Goal: Task Accomplishment & Management: Use online tool/utility

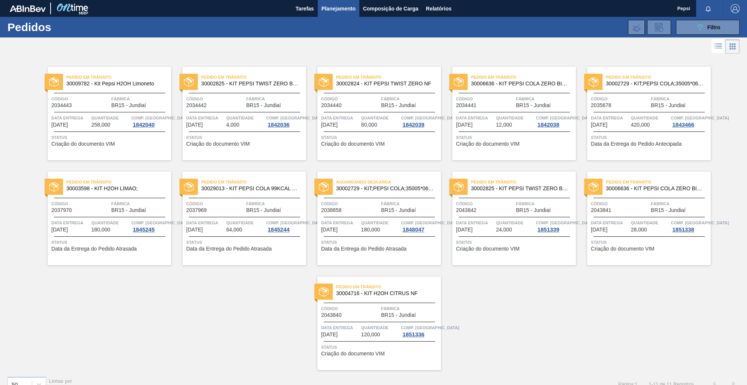
click at [216, 308] on div "Pedido em Trânsito 30009782 - Kit Pepsi H2OH Limoneto Código 2034443 Fábrica BR…" at bounding box center [373, 212] width 747 height 315
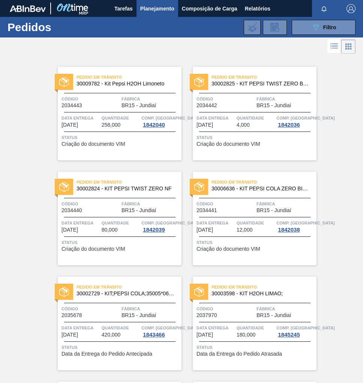
click at [14, 96] on div "Pedido em Trânsito 30009782 - Kit Pepsi H2OH Limoneto Código 2034443 Fábrica BR…" at bounding box center [181, 369] width 363 height 629
click at [328, 24] on span "Filtro" at bounding box center [330, 27] width 13 height 6
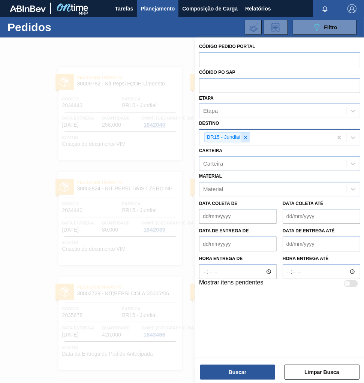
click at [245, 139] on icon at bounding box center [245, 137] width 5 height 5
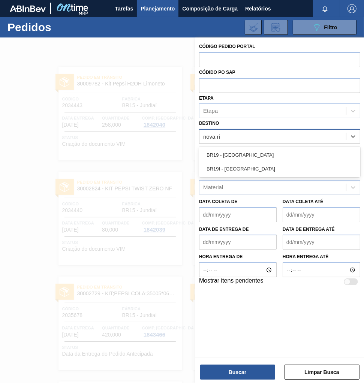
type input "nova rio"
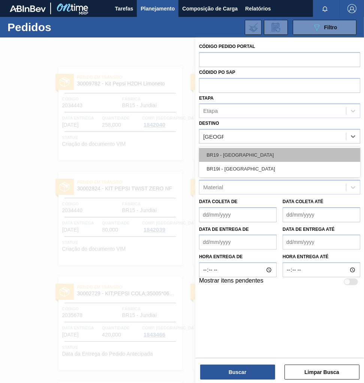
click at [242, 152] on div "BR19 - [GEOGRAPHIC_DATA]" at bounding box center [279, 155] width 161 height 14
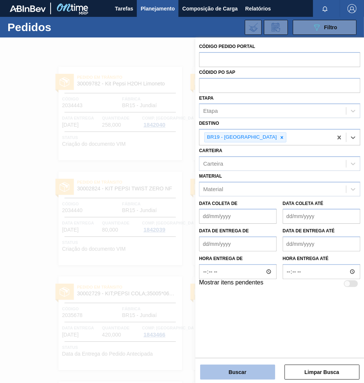
click at [256, 370] on button "Buscar" at bounding box center [237, 372] width 75 height 15
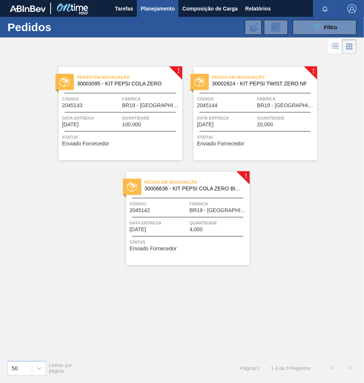
click at [185, 208] on div "Código 2045142" at bounding box center [159, 206] width 58 height 13
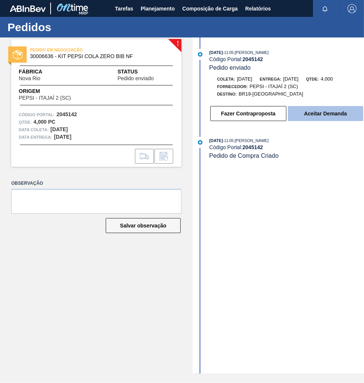
click at [316, 113] on button "Aceitar Demanda" at bounding box center [325, 113] width 75 height 15
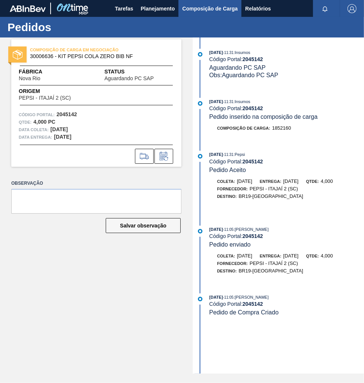
click at [198, 12] on span "Composição de Carga" at bounding box center [209, 8] width 55 height 9
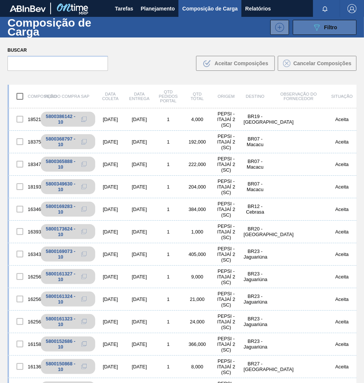
click at [338, 24] on button "089F7B8B-B2A5-4AFE-B5C0-19BA573D28AC Filtro" at bounding box center [325, 27] width 64 height 15
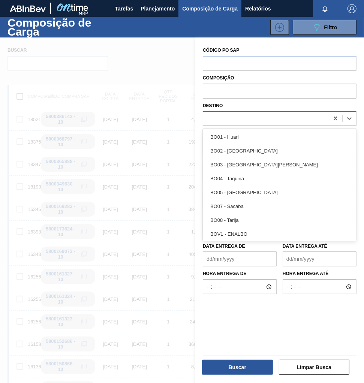
click at [248, 120] on div at bounding box center [266, 118] width 126 height 11
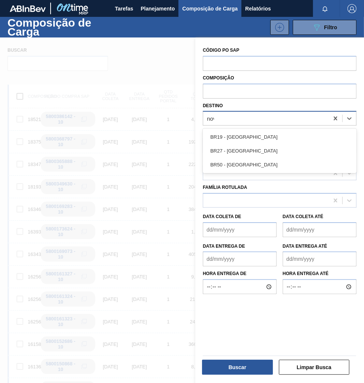
type input "nova"
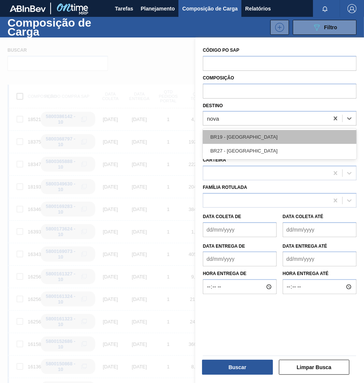
click at [247, 132] on div "BR19 - [GEOGRAPHIC_DATA]" at bounding box center [280, 137] width 154 height 14
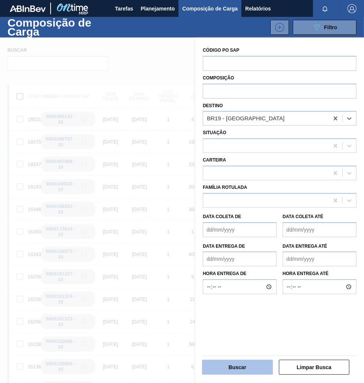
click at [250, 366] on button "Buscar" at bounding box center [237, 367] width 71 height 15
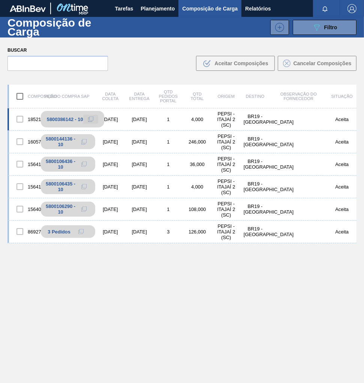
click at [88, 117] on icon at bounding box center [90, 119] width 5 height 5
click at [91, 120] on icon at bounding box center [90, 119] width 5 height 5
click at [155, 9] on span "Planejamento" at bounding box center [157, 8] width 34 height 9
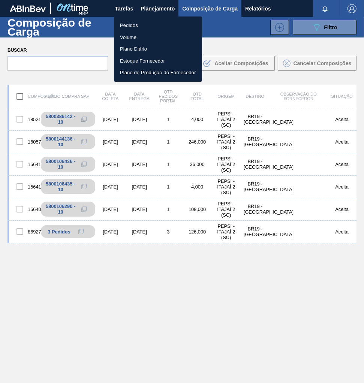
click at [130, 28] on li "Pedidos" at bounding box center [158, 25] width 88 height 12
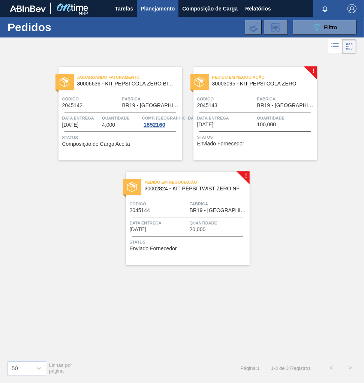
click at [244, 134] on span "Status" at bounding box center [256, 136] width 118 height 7
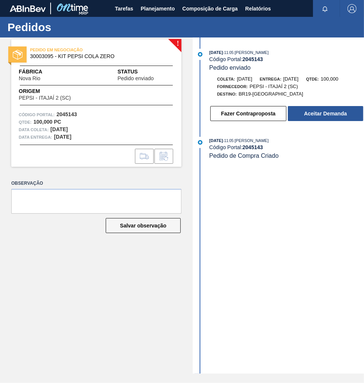
click at [284, 117] on button "Fazer Contraproposta" at bounding box center [248, 113] width 76 height 15
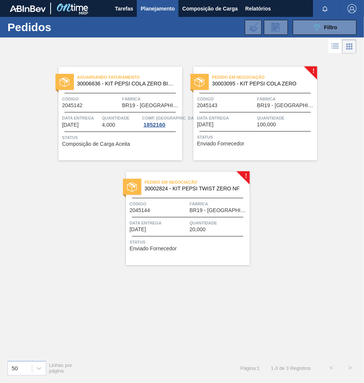
click at [288, 105] on span "BR19 - [GEOGRAPHIC_DATA]" at bounding box center [286, 106] width 58 height 6
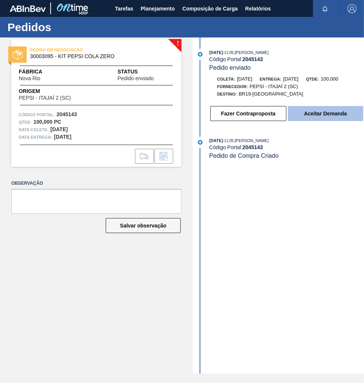
click at [311, 121] on button "Aceitar Demanda" at bounding box center [325, 113] width 75 height 15
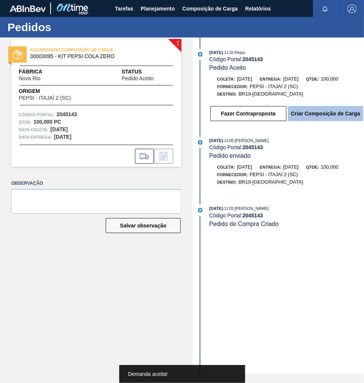
click at [312, 117] on button "Criar Composição de Carga" at bounding box center [325, 113] width 75 height 15
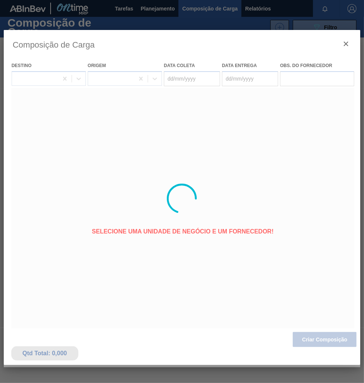
type coleta "[DATE]"
type entrega "[DATE]"
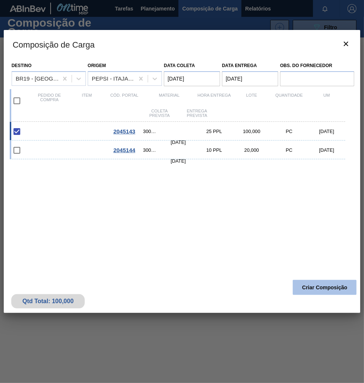
click at [338, 287] on button "Criar Composição" at bounding box center [325, 287] width 64 height 15
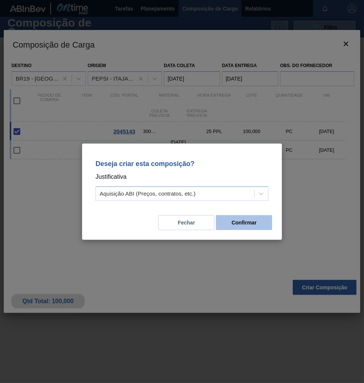
click at [257, 229] on button "Confirmar" at bounding box center [244, 222] width 56 height 15
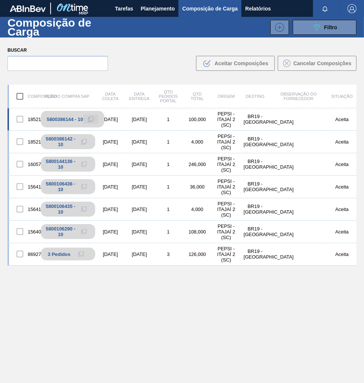
click at [89, 119] on icon at bounding box center [90, 119] width 5 height 5
click at [150, 4] on span "Planejamento" at bounding box center [157, 8] width 34 height 9
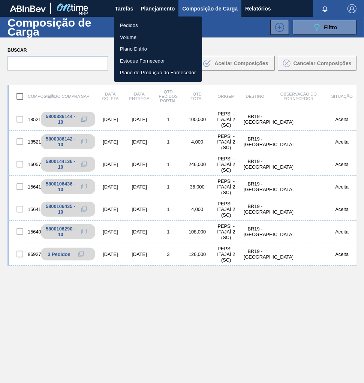
click at [129, 23] on li "Pedidos" at bounding box center [158, 25] width 88 height 12
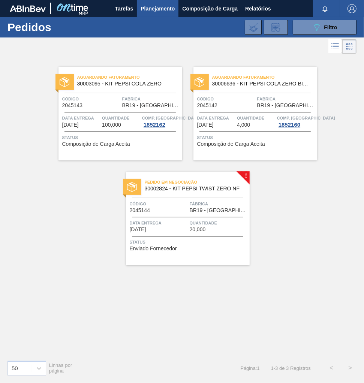
click at [204, 228] on span "20,000" at bounding box center [198, 230] width 16 height 6
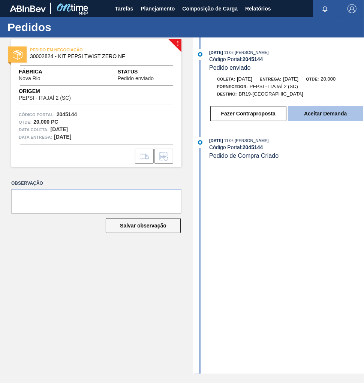
click at [332, 121] on button "Aceitar Demanda" at bounding box center [325, 113] width 75 height 15
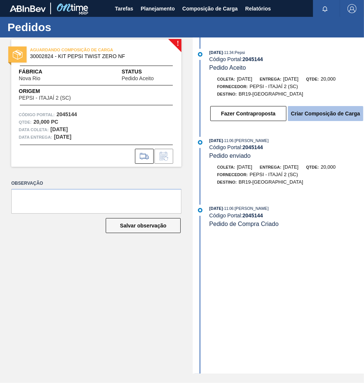
click at [332, 115] on button "Criar Composição de Carga" at bounding box center [325, 113] width 75 height 15
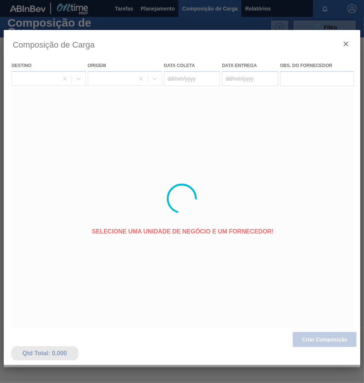
type coleta "[DATE]"
type entrega "[DATE]"
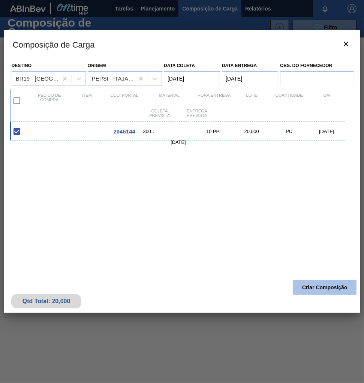
click at [317, 290] on button "Criar Composição" at bounding box center [325, 287] width 64 height 15
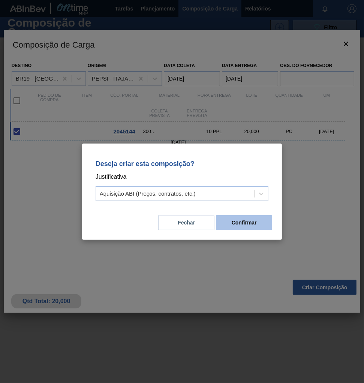
click at [252, 219] on button "Confirmar" at bounding box center [244, 222] width 56 height 15
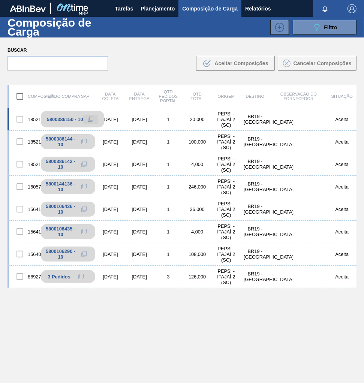
click at [90, 118] on icon at bounding box center [90, 119] width 5 height 5
click at [164, 5] on span "Planejamento" at bounding box center [157, 8] width 34 height 9
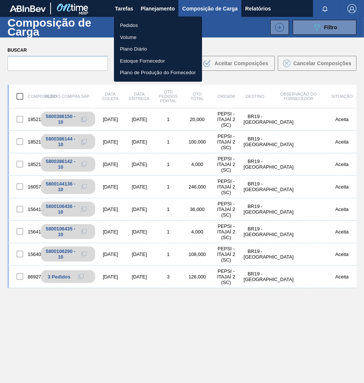
click at [132, 26] on li "Pedidos" at bounding box center [158, 25] width 88 height 12
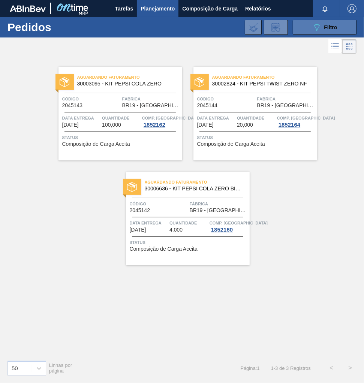
click at [320, 28] on icon "089F7B8B-B2A5-4AFE-B5C0-19BA573D28AC" at bounding box center [316, 27] width 9 height 9
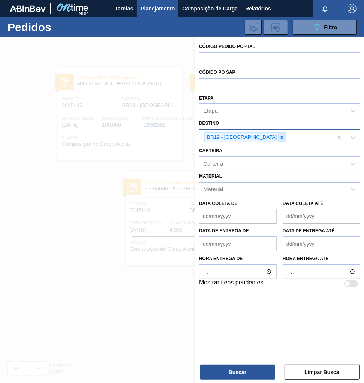
click at [279, 138] on icon at bounding box center [281, 137] width 5 height 5
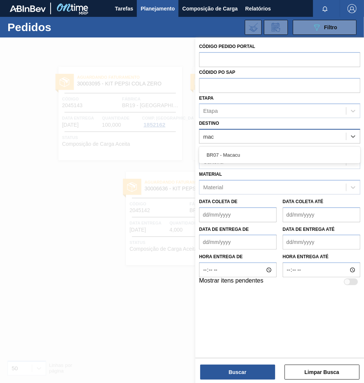
type input "maca"
click at [230, 156] on div "BR07 - Macacu" at bounding box center [279, 155] width 161 height 14
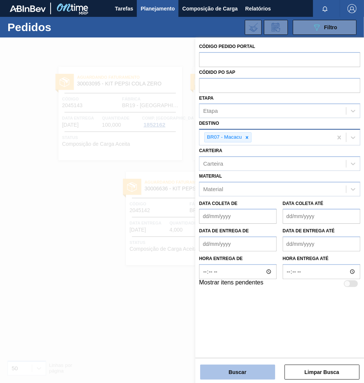
click at [236, 370] on button "Buscar" at bounding box center [237, 372] width 75 height 15
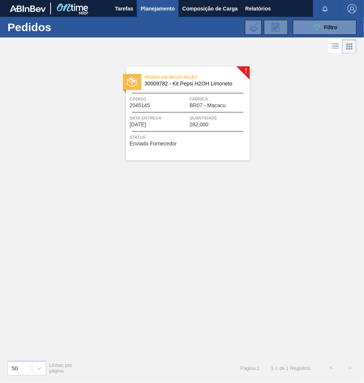
click at [215, 122] on div "Quantidade 282,000" at bounding box center [219, 120] width 58 height 13
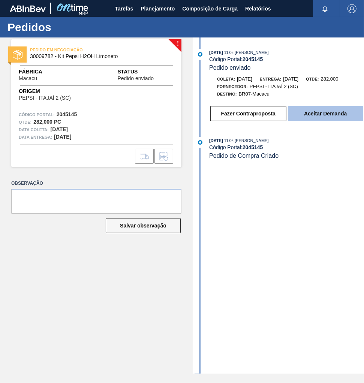
click at [318, 120] on button "Aceitar Demanda" at bounding box center [325, 113] width 75 height 15
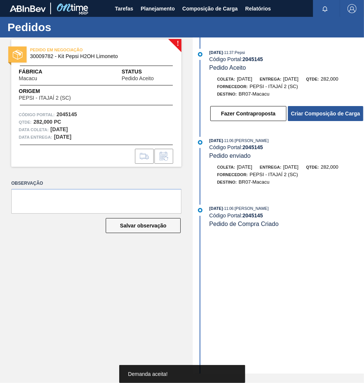
click at [318, 120] on button "Criar Composição de Carga" at bounding box center [325, 113] width 75 height 15
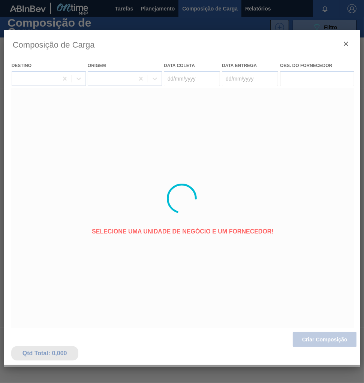
type coleta "[DATE]"
type entrega "[DATE]"
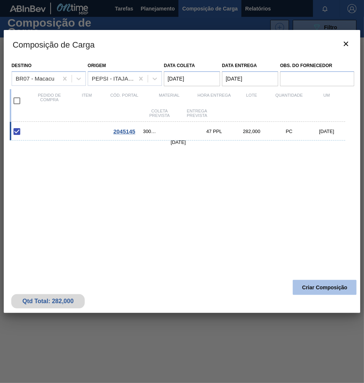
click at [320, 288] on button "Criar Composição" at bounding box center [325, 287] width 64 height 15
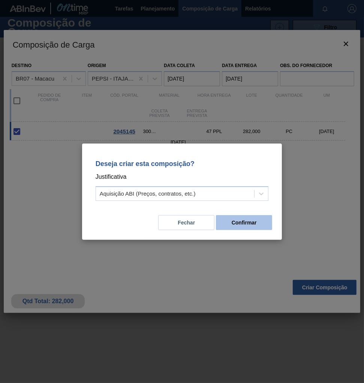
click at [246, 224] on button "Confirmar" at bounding box center [244, 222] width 56 height 15
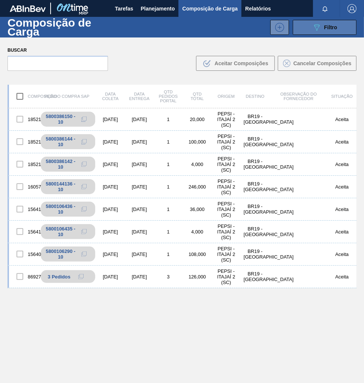
click at [335, 26] on span "Filtro" at bounding box center [330, 27] width 13 height 6
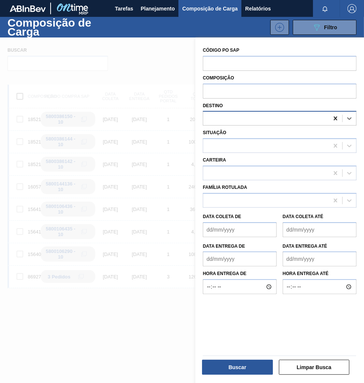
click at [333, 119] on icon at bounding box center [335, 118] width 7 height 7
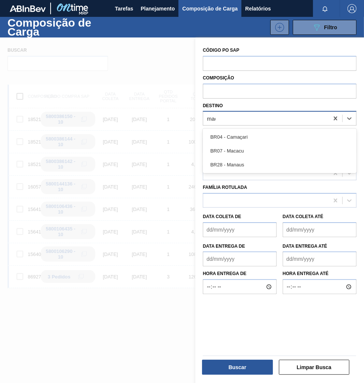
type input "maca"
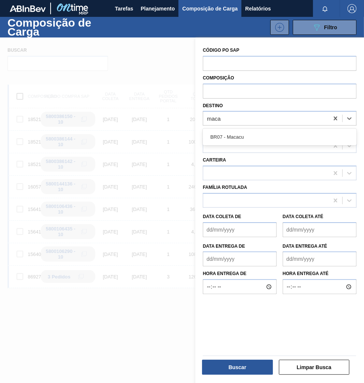
click at [232, 129] on div "BR07 - Macacu" at bounding box center [280, 137] width 154 height 17
drag, startPoint x: 234, startPoint y: 138, endPoint x: 230, endPoint y: 150, distance: 13.4
click at [234, 138] on div "BR07 - Macacu" at bounding box center [280, 137] width 154 height 14
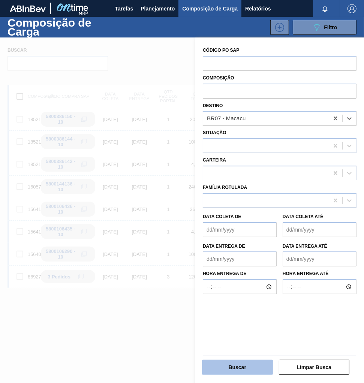
click at [249, 367] on button "Buscar" at bounding box center [237, 367] width 71 height 15
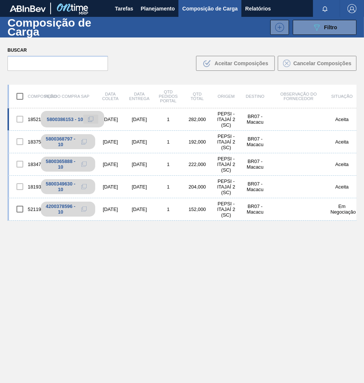
click at [93, 118] on icon at bounding box center [90, 119] width 5 height 5
